Goal: Check status

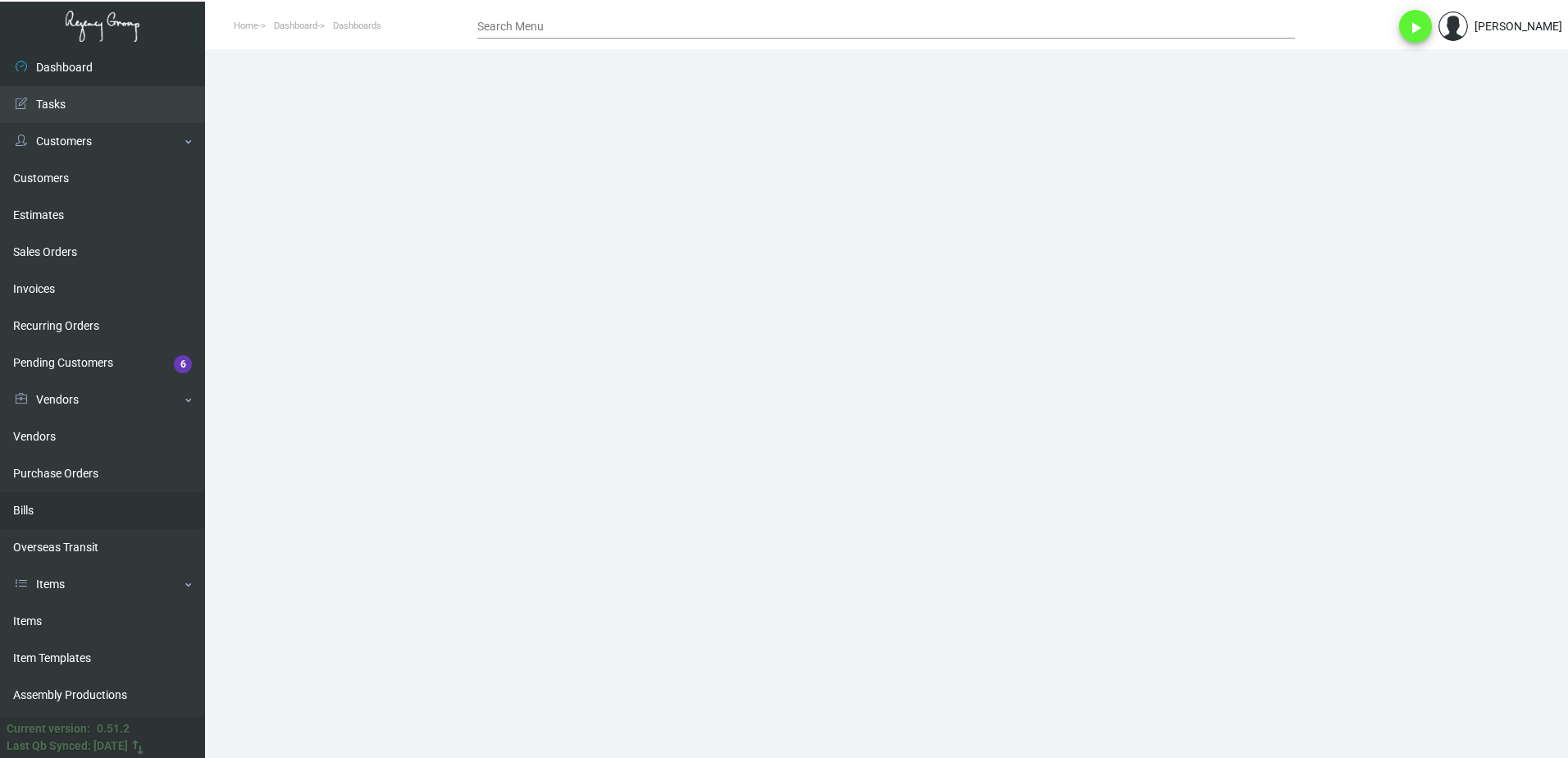
click at [68, 523] on link "Bills" at bounding box center [102, 511] width 205 height 37
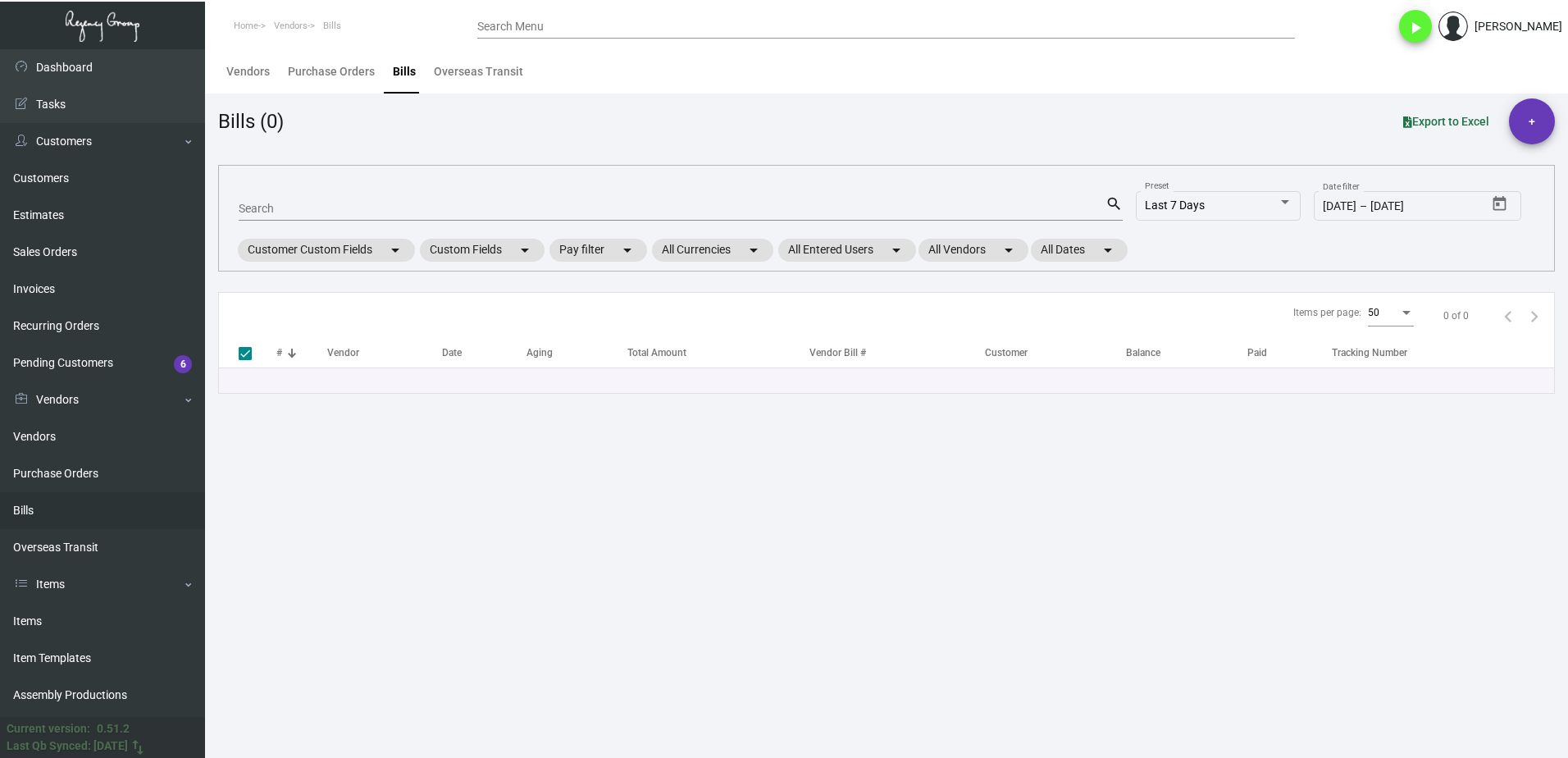
click at [344, 206] on input "Search" at bounding box center [672, 210] width 867 height 14
paste input "MDS2529"
type input "MDS2529"
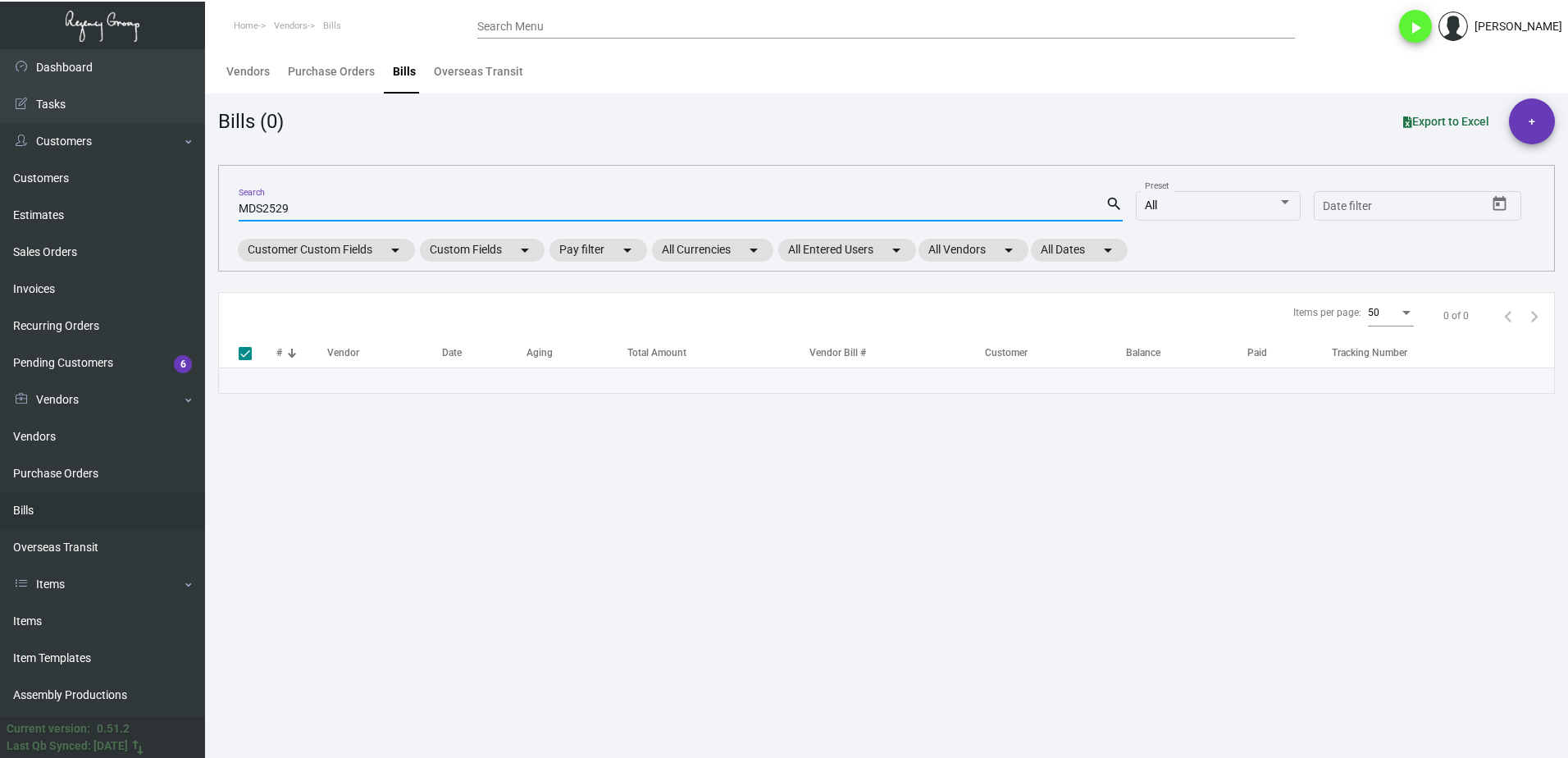
checkbox input "false"
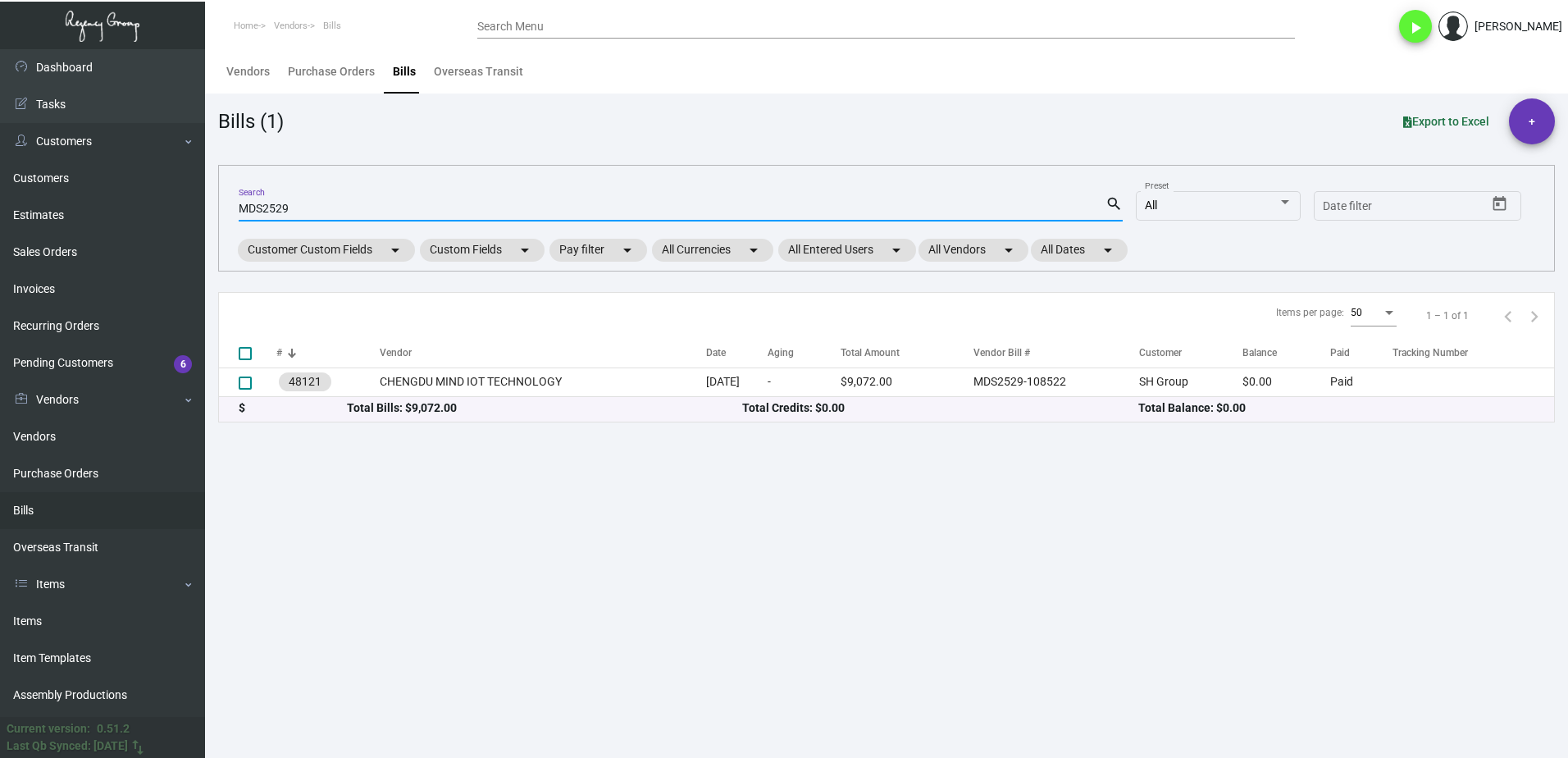
type input "MDS2529"
click at [422, 597] on main "Vendors Purchase Orders Bills Overseas Transit Bills (1) Export to Excel + MDS2…" at bounding box center [885, 404] width 1362 height 709
